Goal: Task Accomplishment & Management: Manage account settings

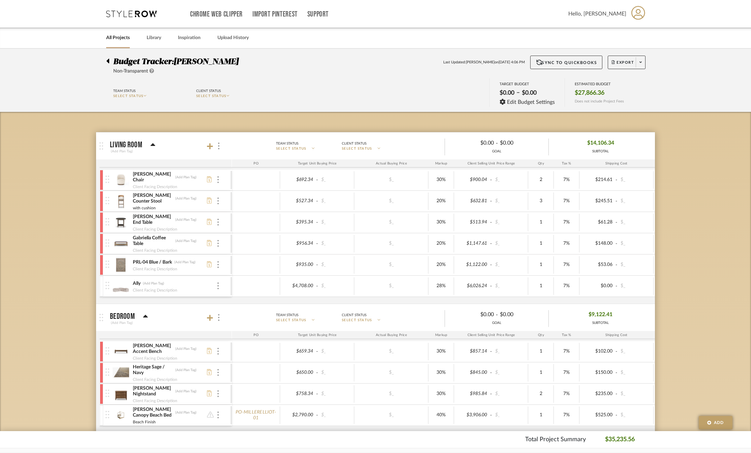
click at [124, 14] on icon at bounding box center [131, 13] width 51 height 7
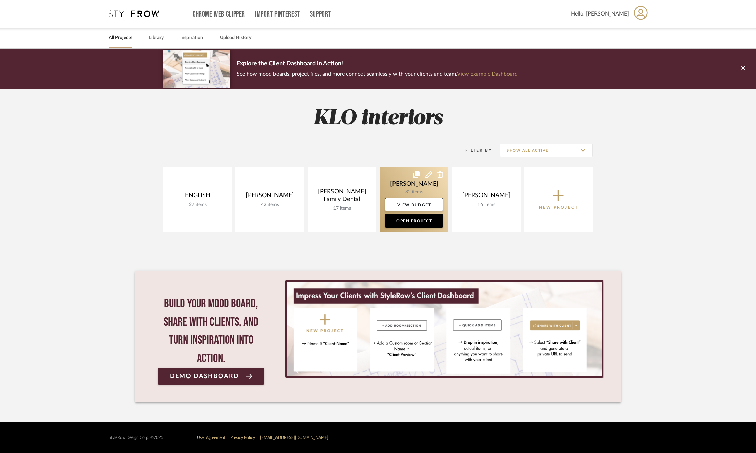
click at [400, 188] on link at bounding box center [414, 199] width 69 height 65
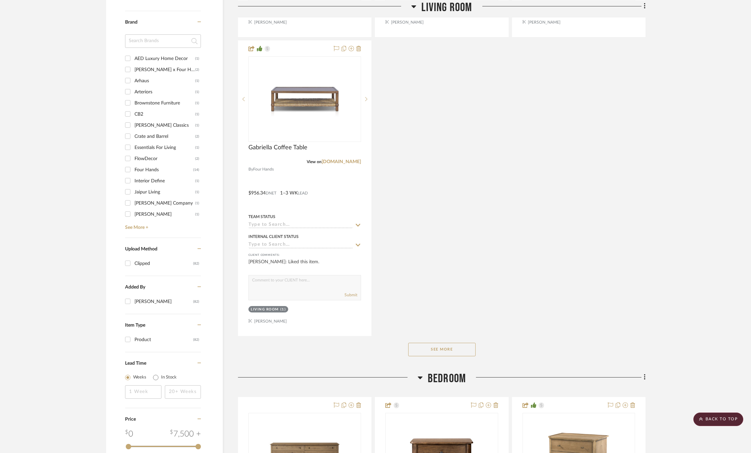
scroll to position [775, 0]
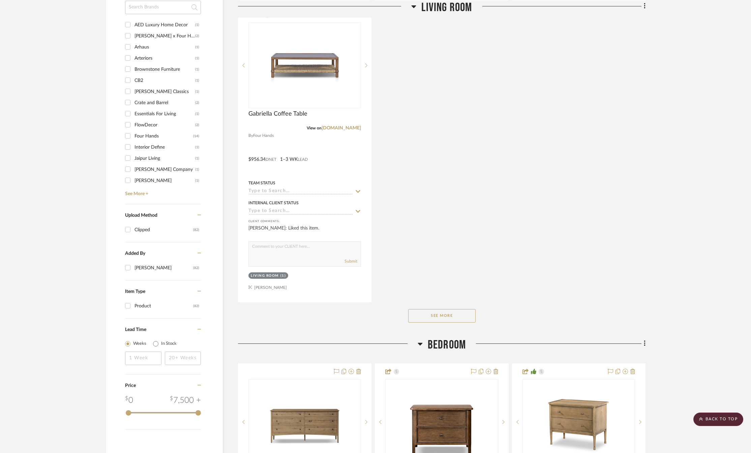
click at [433, 314] on button "See More" at bounding box center [441, 315] width 67 height 13
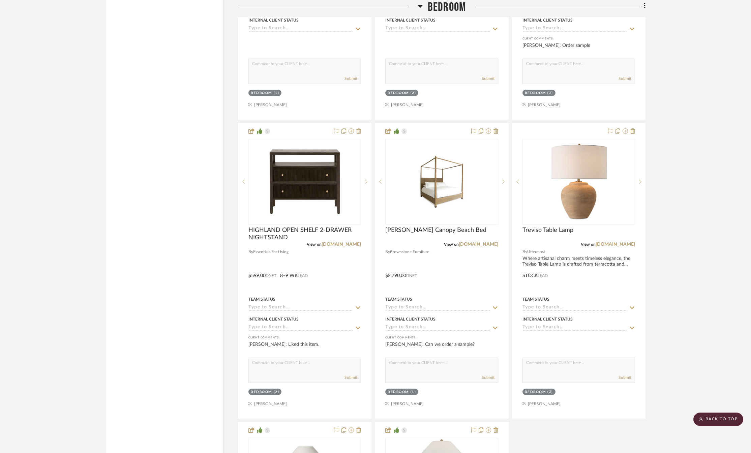
scroll to position [1112, 0]
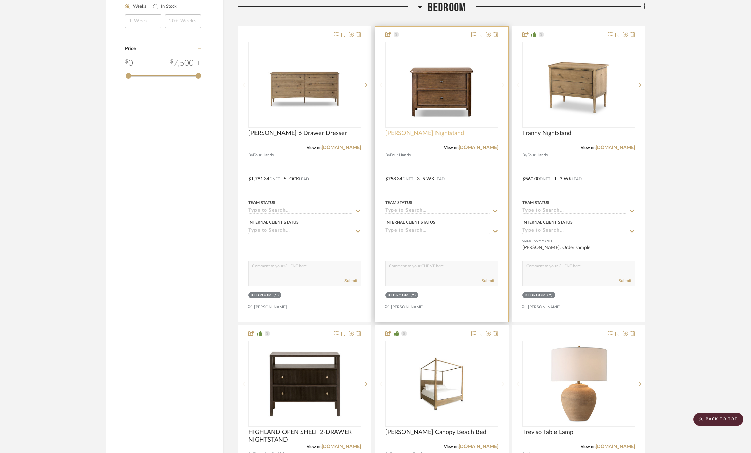
click at [413, 136] on span "[PERSON_NAME] Nightstand" at bounding box center [424, 133] width 79 height 7
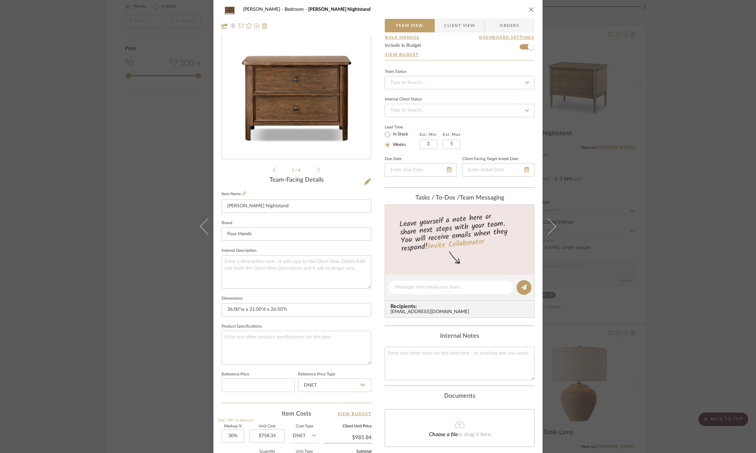
scroll to position [0, 0]
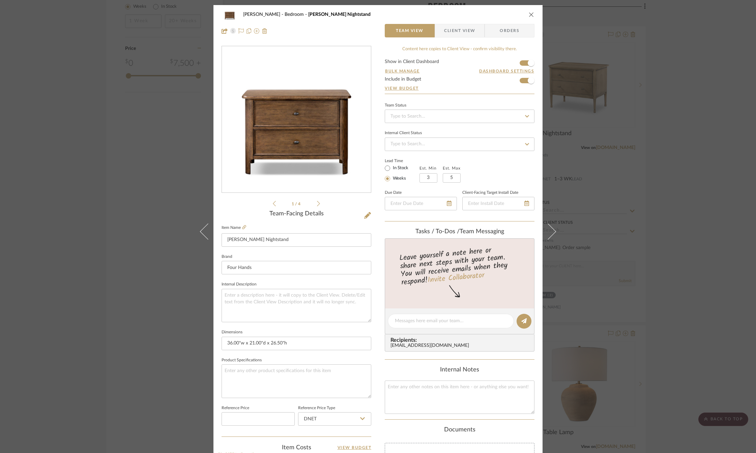
click at [532, 12] on button "close" at bounding box center [531, 14] width 6 height 6
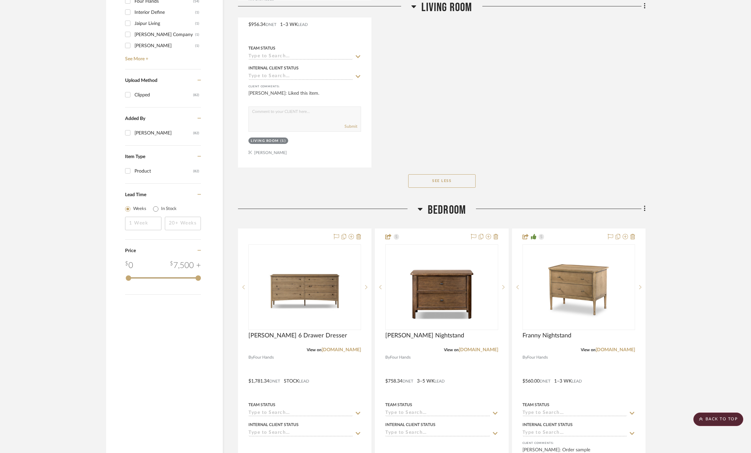
scroll to position [775, 0]
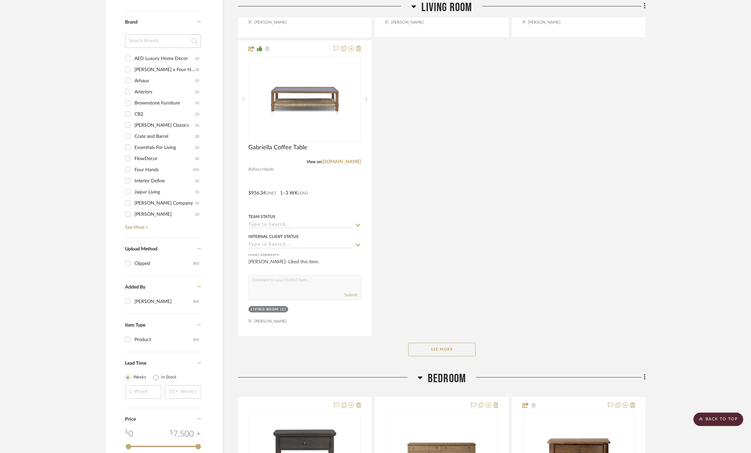
scroll to position [944, 0]
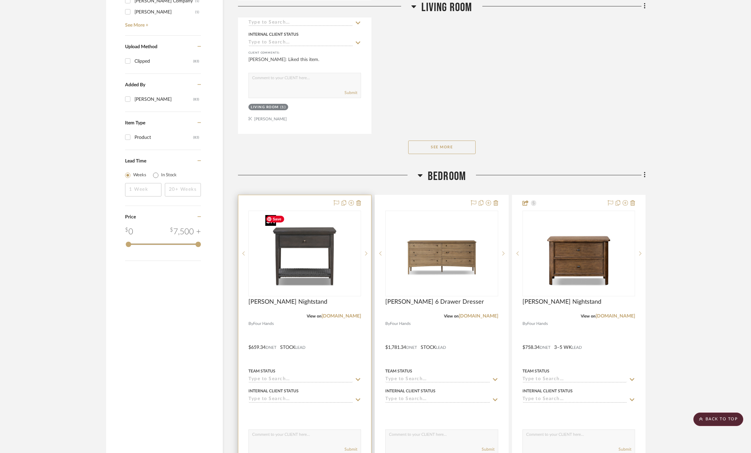
click at [315, 253] on img "0" at bounding box center [305, 253] width 84 height 84
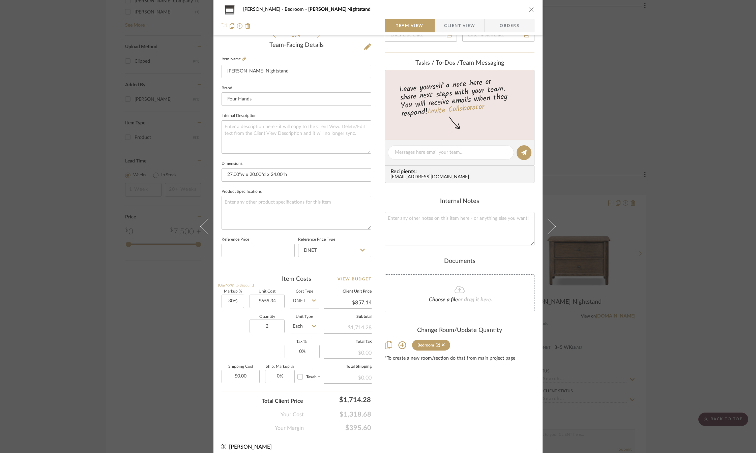
scroll to position [174, 0]
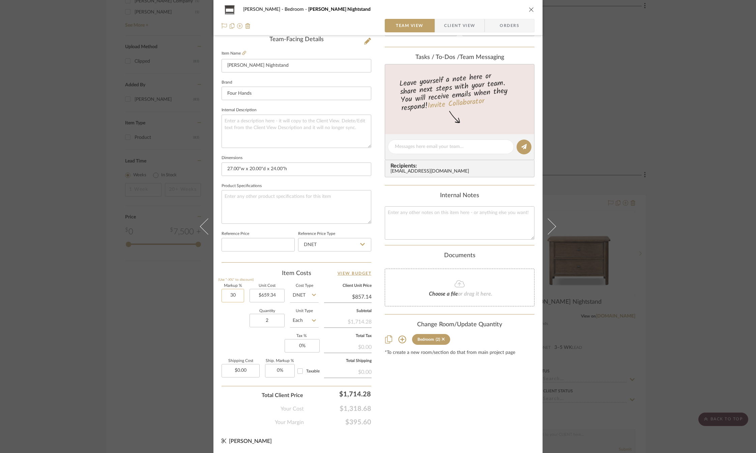
click at [230, 295] on input "30" at bounding box center [232, 295] width 23 height 13
type input "35%"
click at [235, 316] on div "Quantity 2 Unit Type Each" at bounding box center [269, 321] width 97 height 24
type input "$890.11"
click at [245, 369] on input "0.00" at bounding box center [240, 370] width 38 height 13
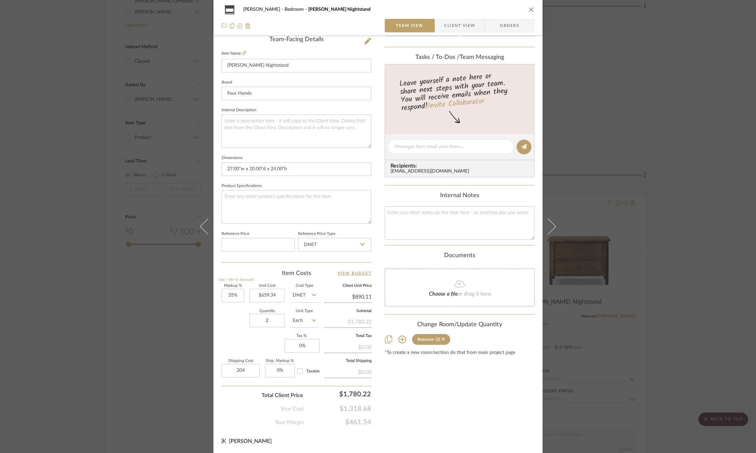
type input "$204.00"
click at [242, 346] on div "Markup % (Use "-X%" to discount) 35% Unit Cost $659.34 Cost Type DNET Client Un…" at bounding box center [296, 333] width 150 height 98
click at [299, 342] on input "0" at bounding box center [301, 345] width 35 height 13
type input "7%"
click at [399, 384] on div "Content here copies to Client View - confirm visibility there. Show in Client D…" at bounding box center [460, 149] width 150 height 555
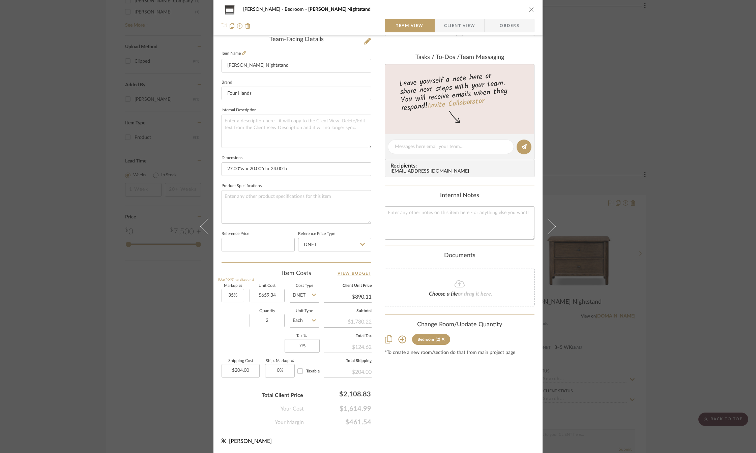
scroll to position [0, 0]
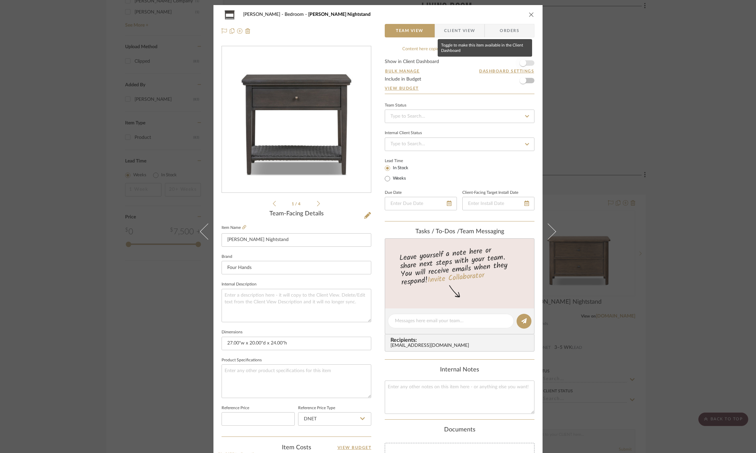
click at [527, 62] on span "button" at bounding box center [522, 63] width 15 height 15
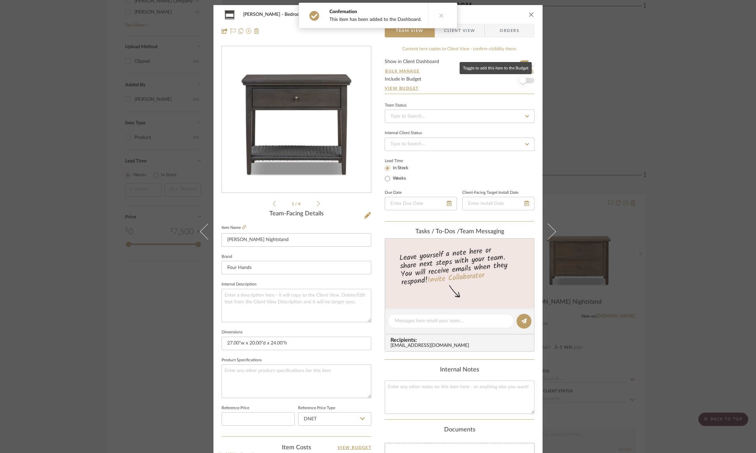
click at [521, 80] on span "button" at bounding box center [522, 80] width 7 height 7
click at [464, 32] on span "Client View" at bounding box center [459, 30] width 31 height 13
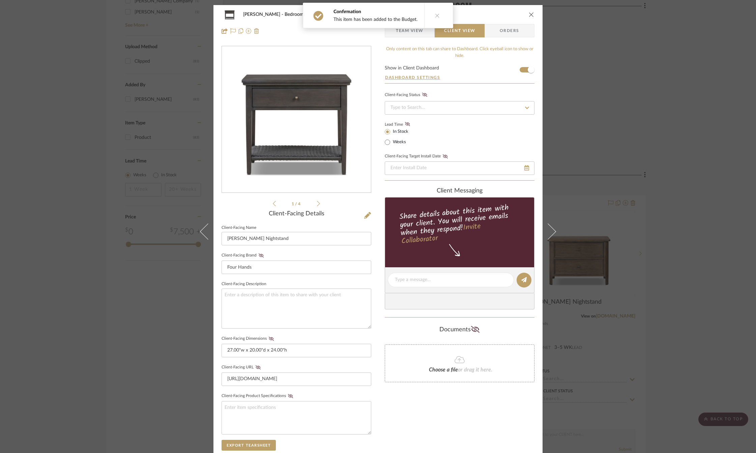
click at [528, 14] on icon "close" at bounding box center [530, 14] width 5 height 5
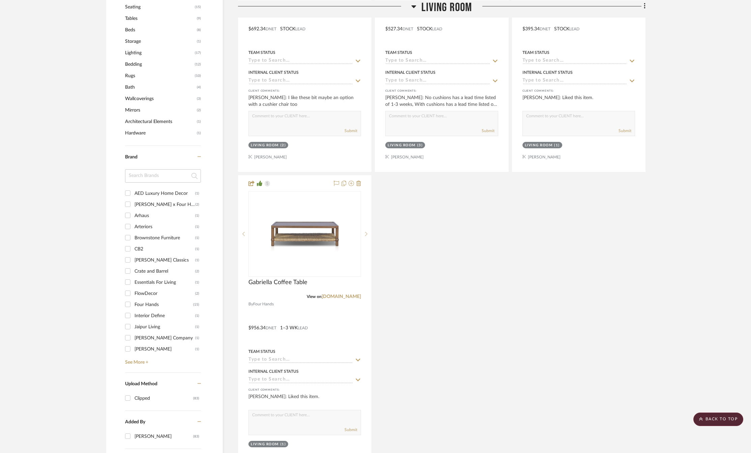
scroll to position [876, 0]
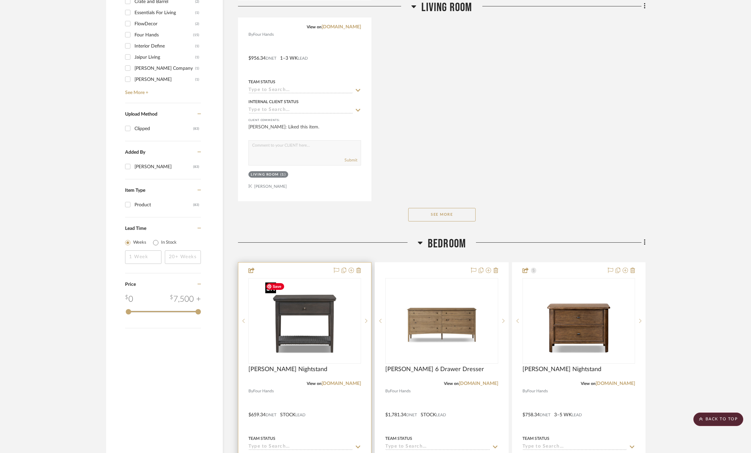
click at [309, 323] on img "0" at bounding box center [305, 321] width 84 height 84
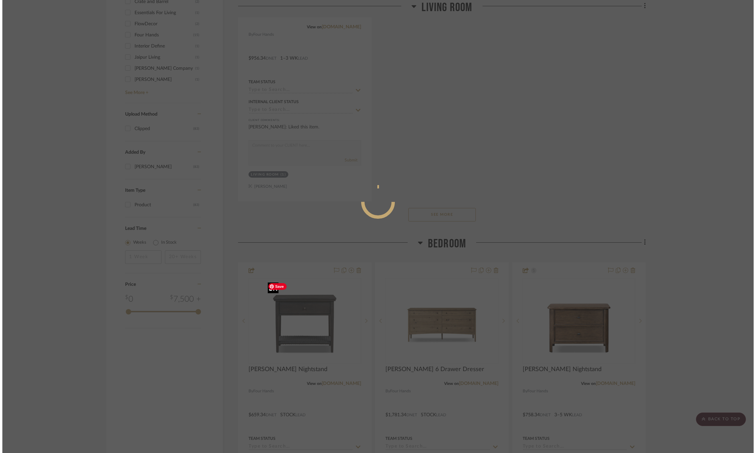
scroll to position [0, 0]
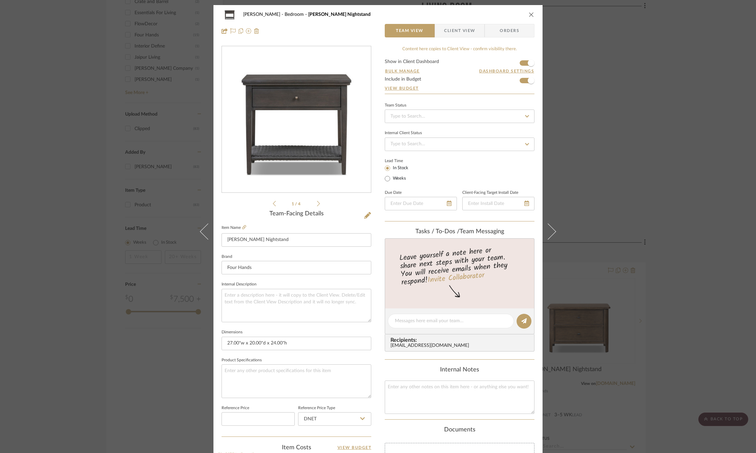
click at [530, 14] on icon "close" at bounding box center [530, 14] width 5 height 5
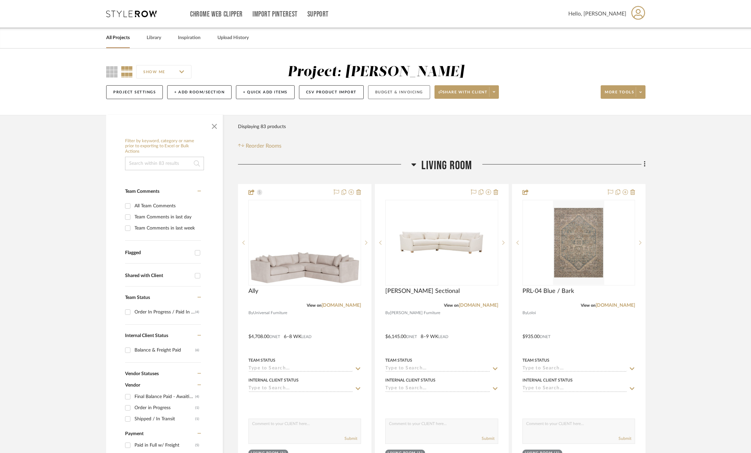
click at [402, 91] on button "Budget & Invoicing" at bounding box center [399, 92] width 62 height 14
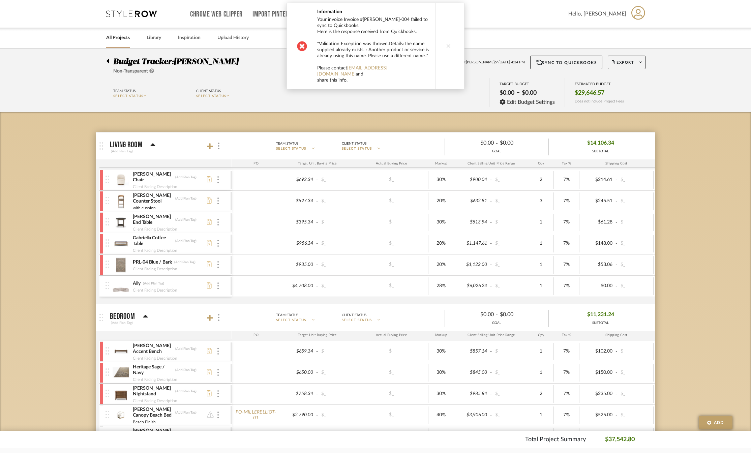
click at [446, 44] on icon at bounding box center [448, 45] width 5 height 5
click at [449, 46] on button at bounding box center [448, 46] width 26 height 86
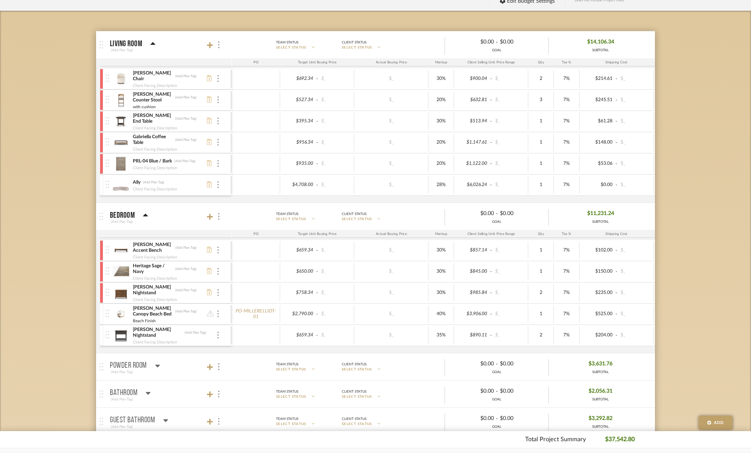
scroll to position [135, 0]
